Goal: Find specific page/section: Find specific page/section

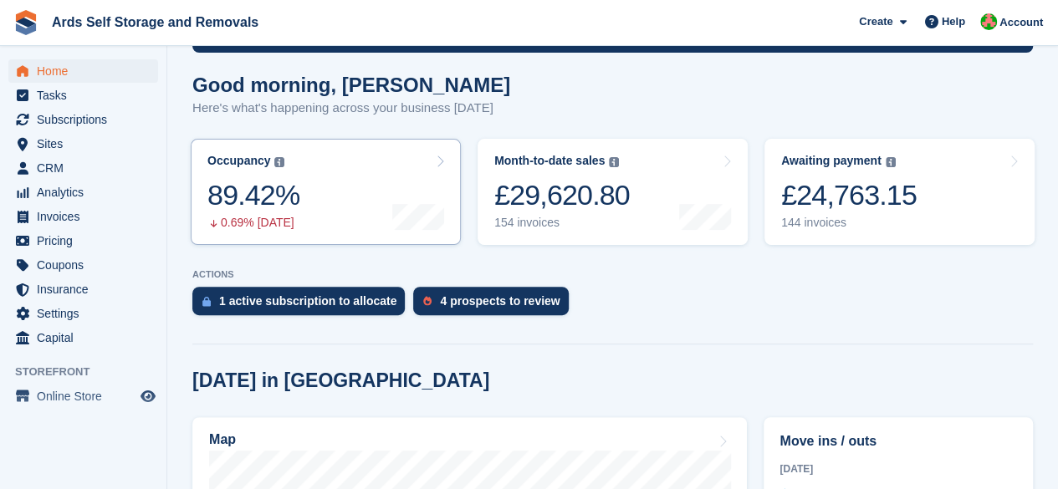
scroll to position [251, 0]
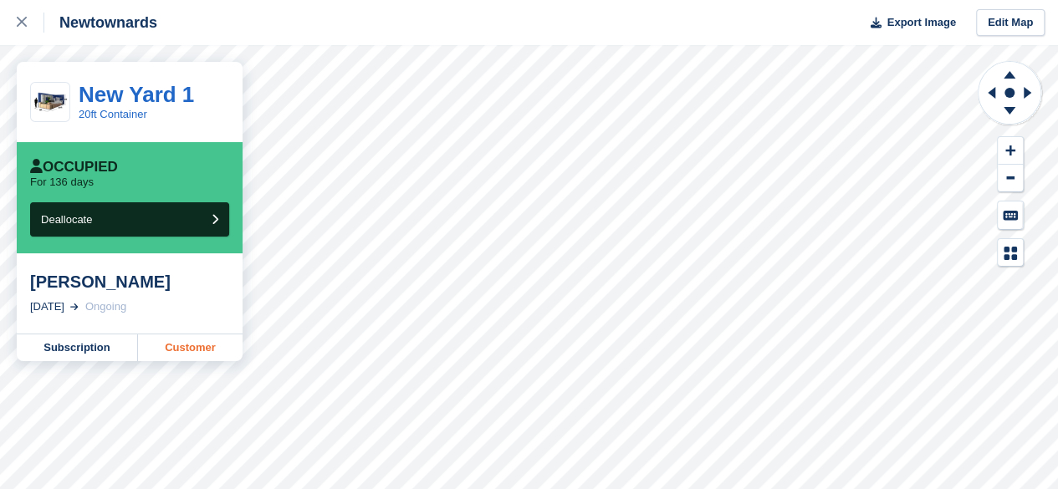
click at [194, 354] on link "Customer" at bounding box center [190, 348] width 105 height 27
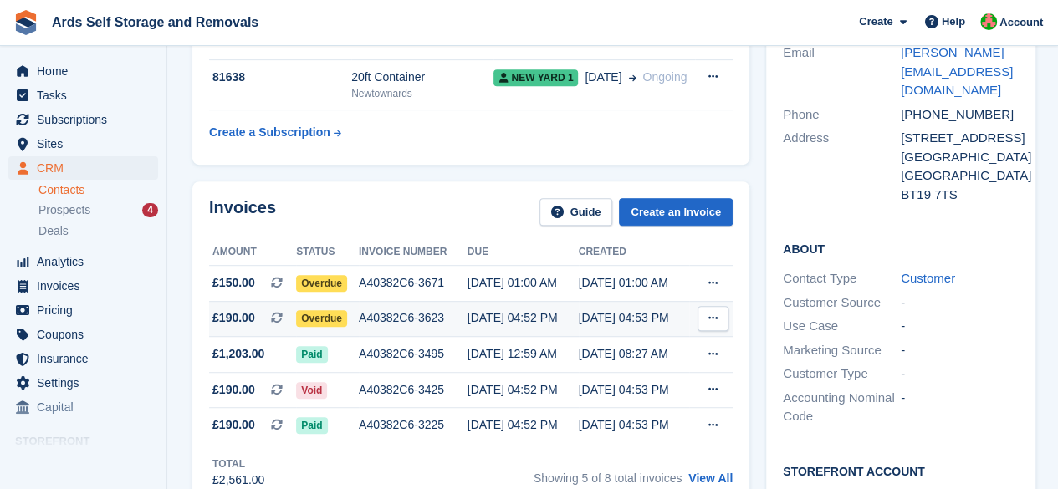
scroll to position [335, 0]
